Goal: Information Seeking & Learning: Learn about a topic

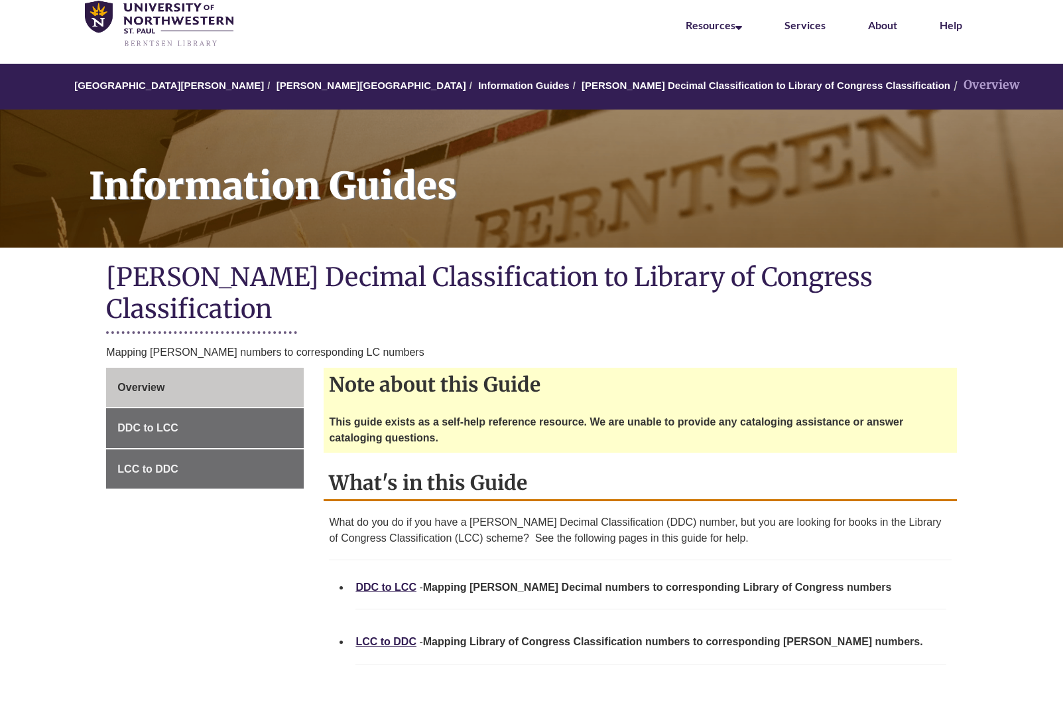
scroll to position [66, 0]
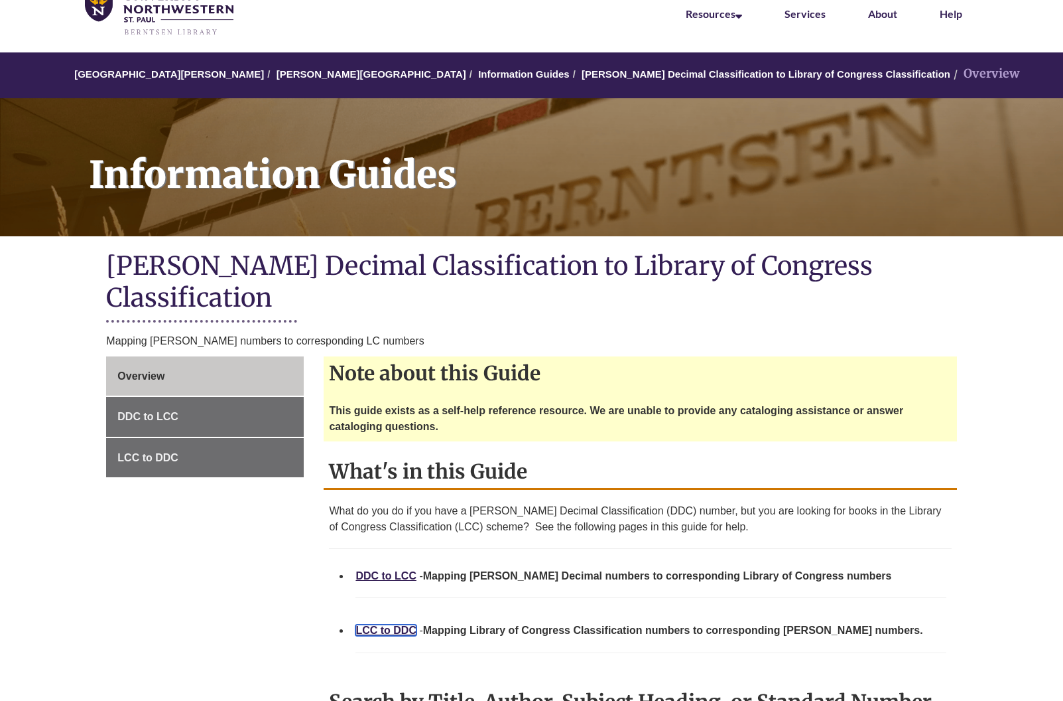
click at [395, 624] on link "LCC to DDC" at bounding box center [386, 629] width 61 height 11
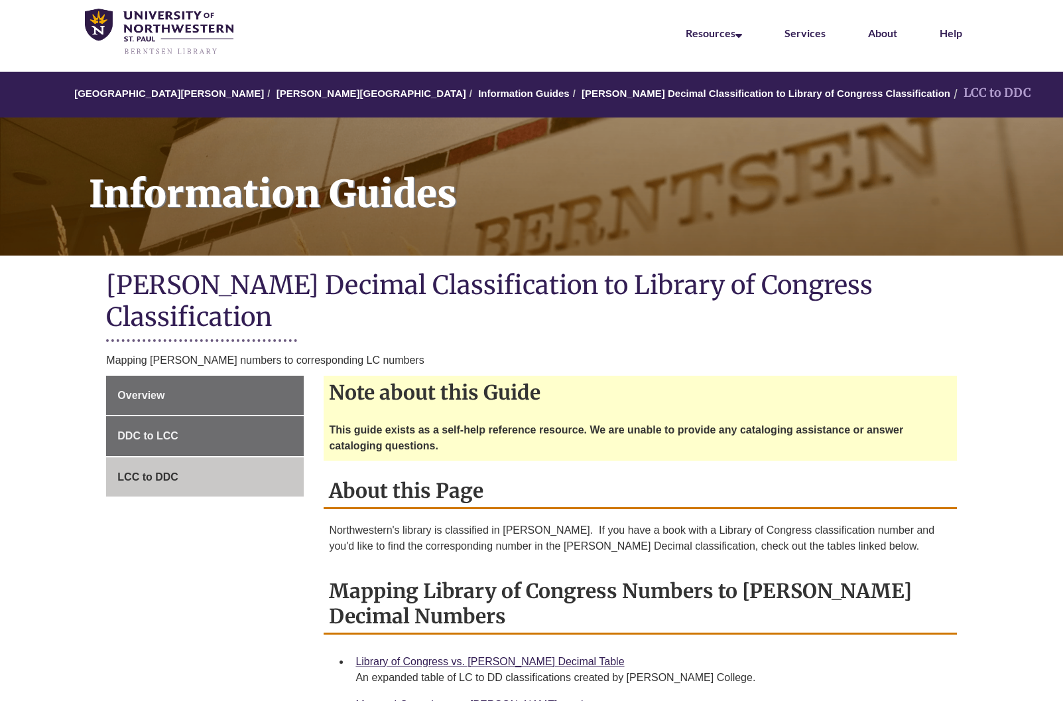
scroll to position [243, 0]
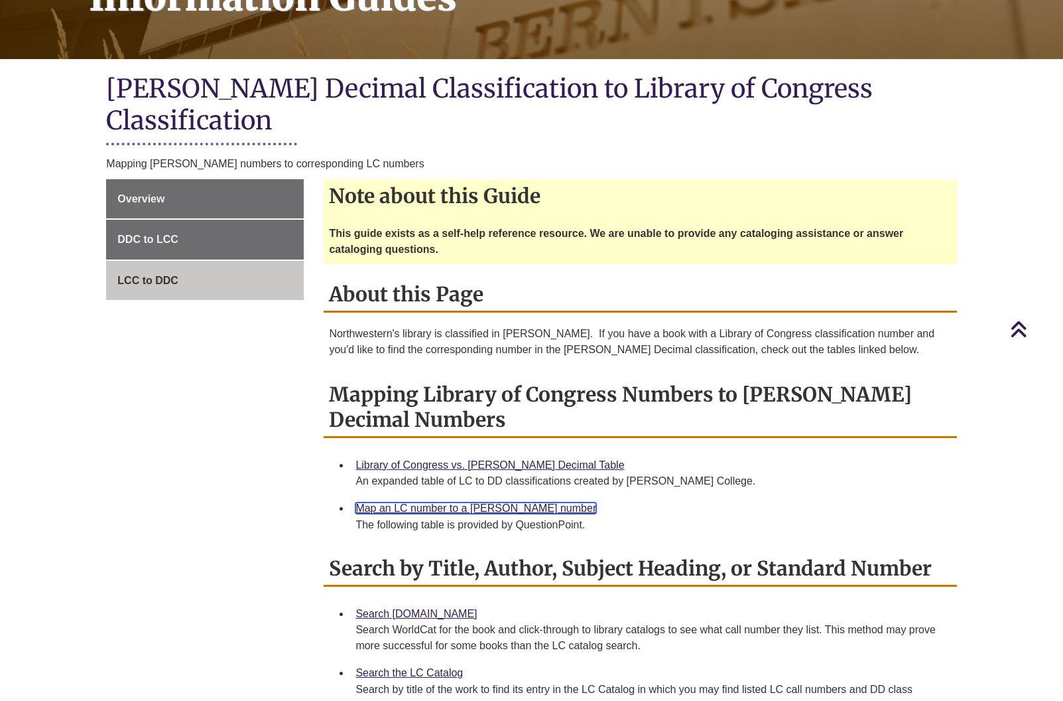
click at [412, 502] on link "Map an LC number to a [PERSON_NAME] number" at bounding box center [476, 507] width 241 height 11
click at [442, 502] on link "Map an LC number to a [PERSON_NAME] number" at bounding box center [476, 507] width 241 height 11
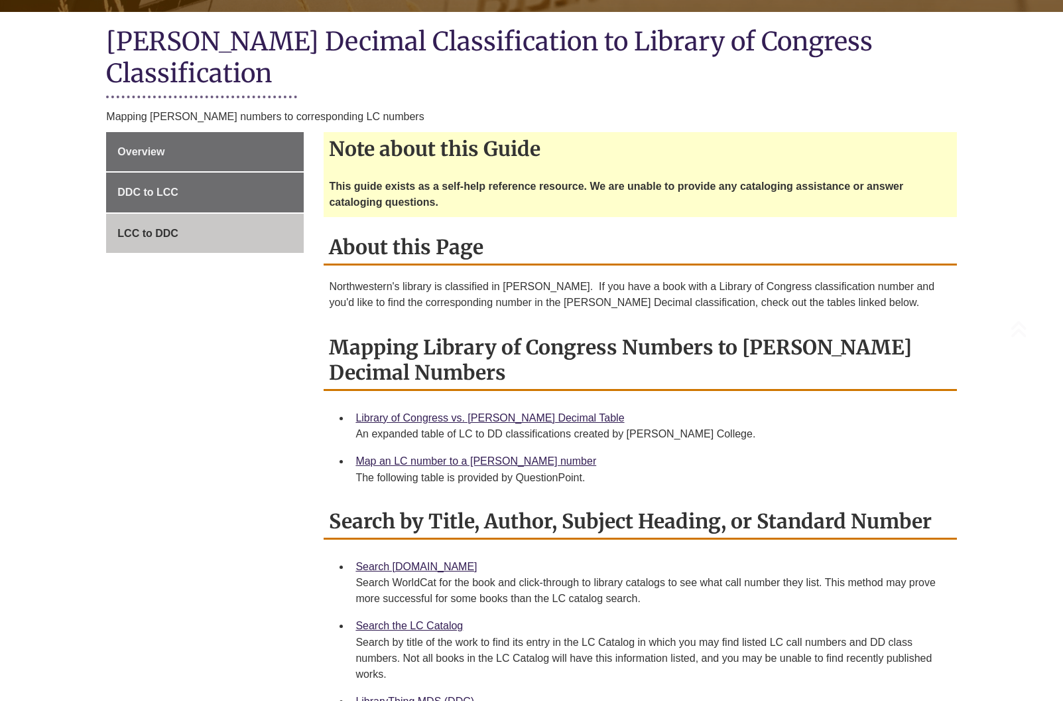
scroll to position [433, 0]
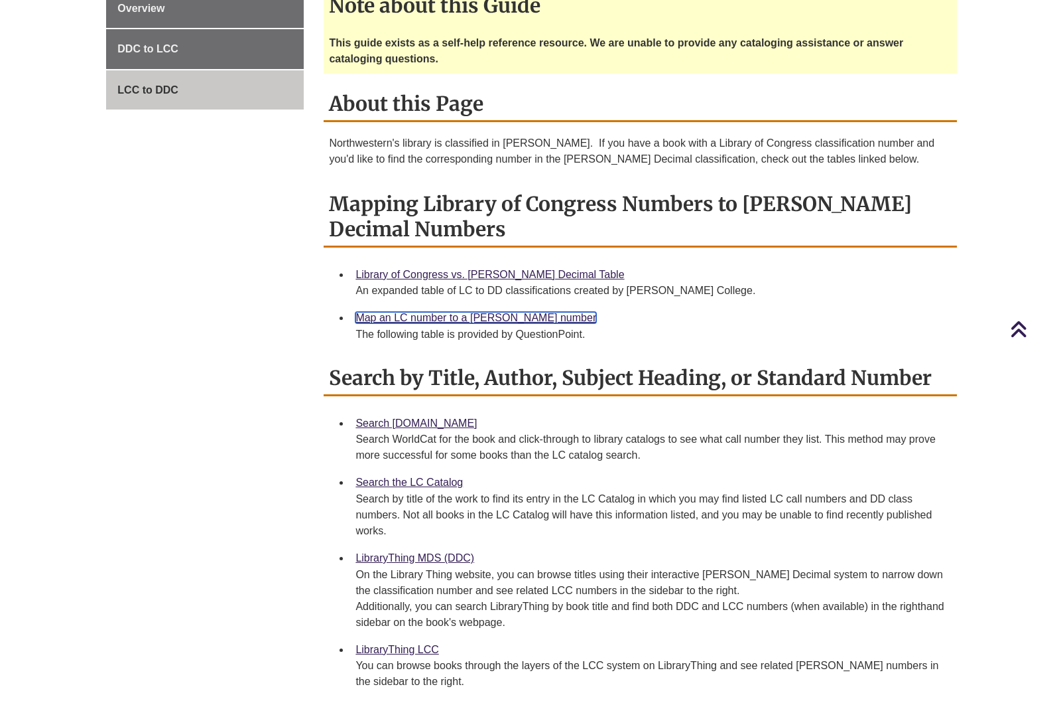
click at [490, 312] on link "Map an LC number to a [PERSON_NAME] number" at bounding box center [476, 317] width 241 height 11
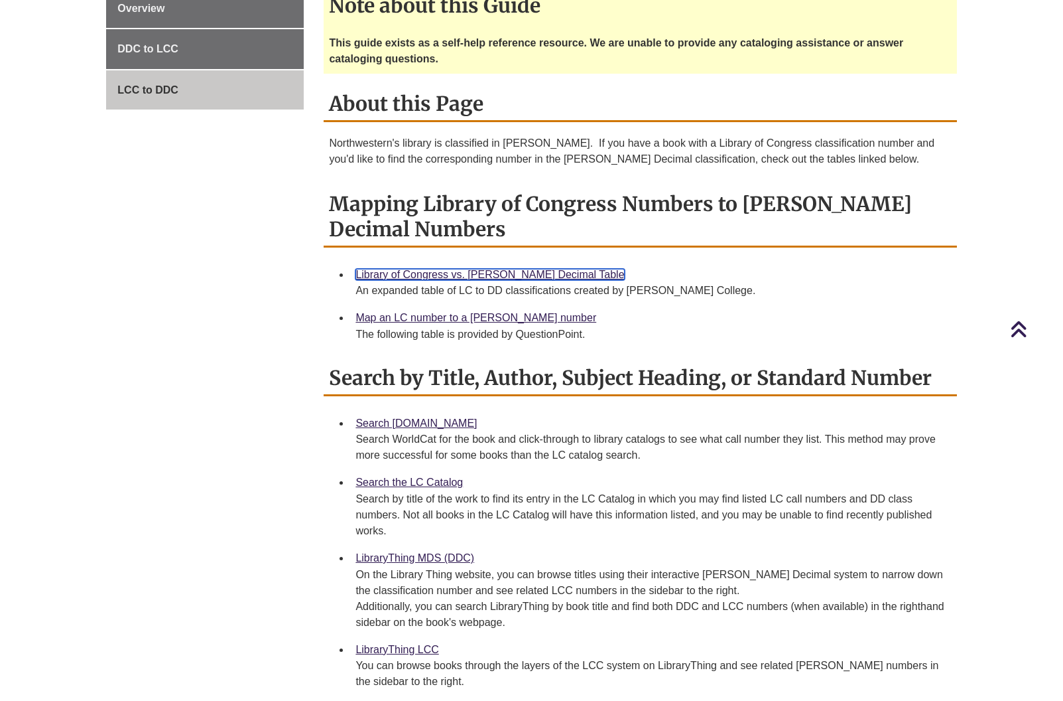
click at [461, 269] on link "Library of Congress vs. [PERSON_NAME] Decimal Table" at bounding box center [490, 274] width 269 height 11
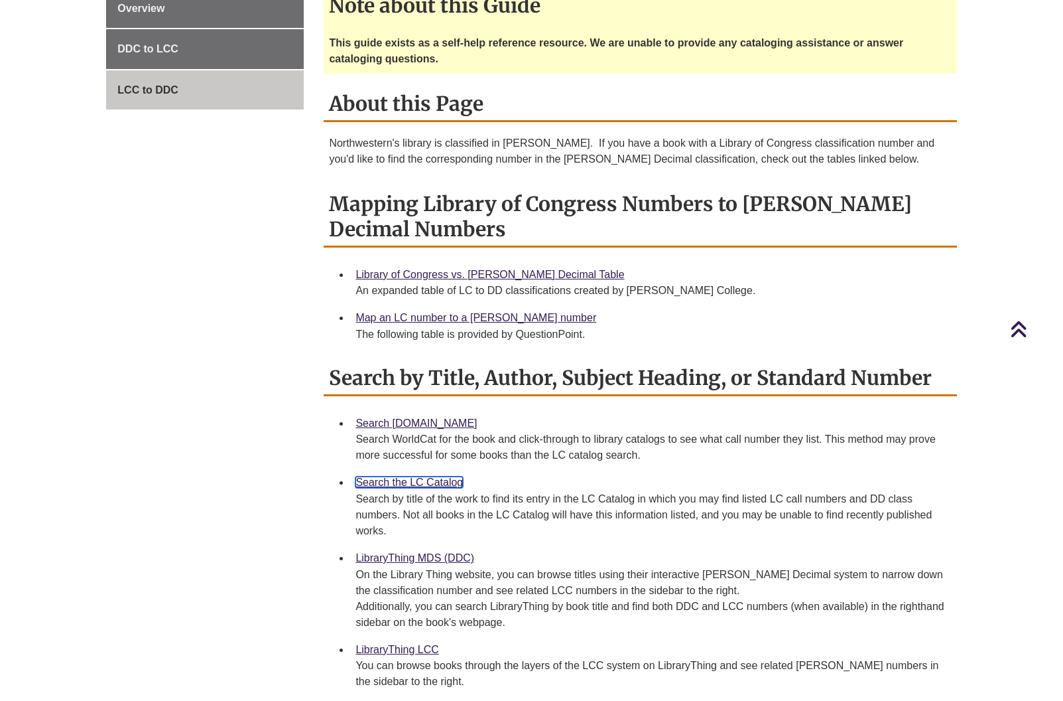
click at [378, 476] on link "Search the LC Catalog" at bounding box center [409, 481] width 107 height 11
